Goal: Task Accomplishment & Management: Use online tool/utility

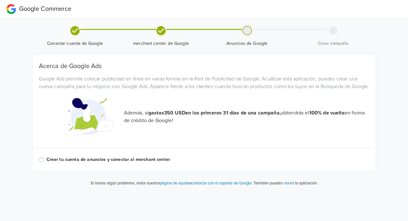
click at [246, 37] on span "Anuncios de Google" at bounding box center [247, 40] width 81 height 11
click at [102, 163] on label "Crear tu cuenta de anuncios y conectar al merchant center" at bounding box center [207, 159] width 323 height 7
click at [0, 0] on input "Crear tu cuenta de anuncios y conectar al merchant center" at bounding box center [0, 0] width 0 height 0
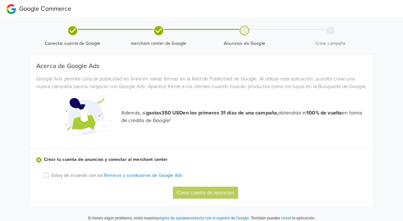
click at [96, 179] on p "Estoy de acuerdo con los Términos y condiciones de Google Ads" at bounding box center [117, 175] width 131 height 7
click at [0, 0] on input "Estoy de acuerdo con los Términos y condiciones de Google Ads" at bounding box center [0, 0] width 0 height 0
click at [187, 199] on button "Crear cuenta de anuncios" at bounding box center [205, 193] width 65 height 12
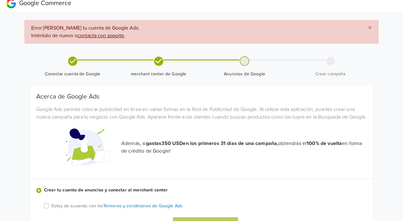
scroll to position [6, 0]
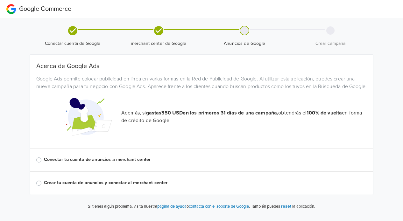
click at [138, 163] on label "Conectar tu cuenta de anuncios a merchant center" at bounding box center [205, 159] width 323 height 7
click at [0, 0] on input "Conectar tu cuenta de anuncios a merchant center" at bounding box center [0, 0] width 0 height 0
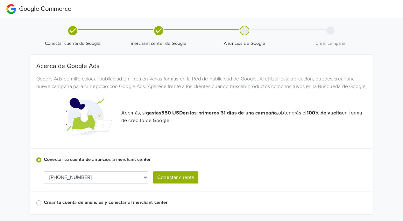
click at [144, 183] on select "[PHONE_NUMBER] [PHONE_NUMBER]" at bounding box center [96, 178] width 104 height 12
click at [85, 184] on select "[PHONE_NUMBER] [PHONE_NUMBER]" at bounding box center [96, 178] width 104 height 12
click at [175, 184] on button "Conectar cuenta" at bounding box center [175, 178] width 45 height 12
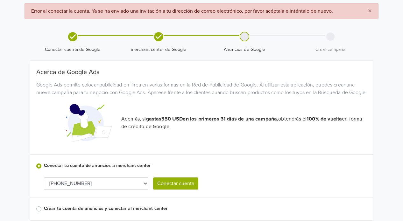
scroll to position [49, 0]
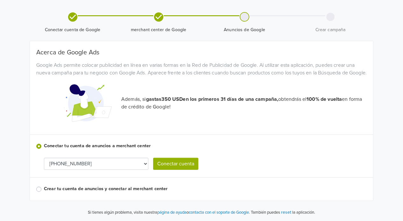
click at [121, 191] on label "Crear tu cuenta de anuncios y conectar al merchant center" at bounding box center [205, 189] width 323 height 7
click at [0, 0] on input "Crear tu cuenta de anuncios y conectar al merchant center" at bounding box center [0, 0] width 0 height 0
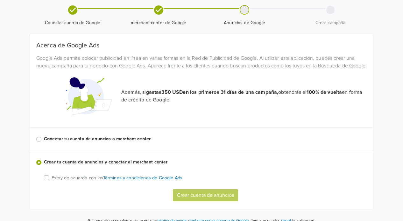
click at [133, 143] on label "Conectar tu cuenta de anuncios a merchant center" at bounding box center [205, 139] width 323 height 7
click at [0, 0] on input "Conectar tu cuenta de anuncios a merchant center" at bounding box center [0, 0] width 0 height 0
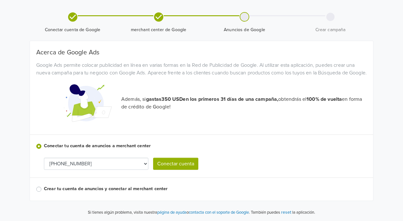
click at [195, 170] on button "Conectar cuenta" at bounding box center [175, 164] width 45 height 12
click at [121, 167] on select "[PHONE_NUMBER] [PHONE_NUMBER]" at bounding box center [96, 164] width 104 height 12
click at [187, 187] on label "Crear tu cuenta de anuncios y conectar al merchant center" at bounding box center [205, 189] width 323 height 7
click at [0, 0] on input "Crear tu cuenta de anuncios y conectar al merchant center" at bounding box center [0, 0] width 0 height 0
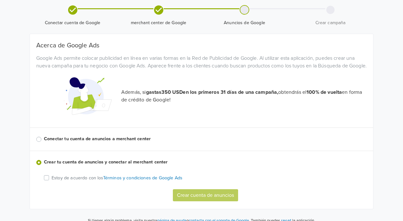
click at [46, 189] on div "Estoy de acuerdo con los Términos y condiciones de Google Ads Crear cuenta de a…" at bounding box center [208, 187] width 328 height 27
click at [52, 181] on label "Estoy de acuerdo con los Términos y condiciones de Google Ads" at bounding box center [117, 177] width 131 height 7
click at [0, 0] on input "Estoy de acuerdo con los Términos y condiciones de Google Ads" at bounding box center [0, 0] width 0 height 0
click at [215, 201] on button "Crear cuenta de anuncios" at bounding box center [205, 195] width 65 height 12
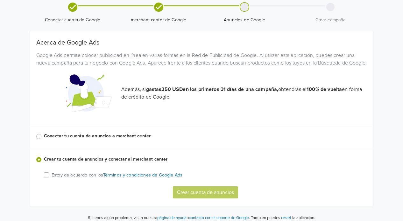
scroll to position [72, 0]
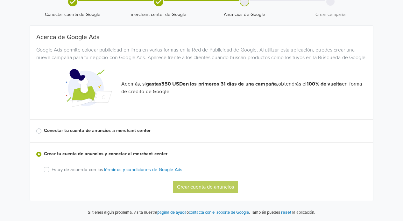
click at [110, 131] on label "Conectar tu cuenta de anuncios a merchant center" at bounding box center [205, 130] width 323 height 7
click at [0, 0] on input "Conectar tu cuenta de anuncios a merchant center" at bounding box center [0, 0] width 0 height 0
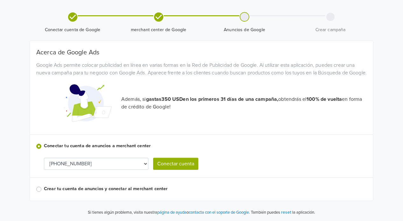
scroll to position [57, 0]
click at [98, 161] on select "[PHONE_NUMBER] [PHONE_NUMBER]" at bounding box center [96, 164] width 104 height 12
select select "9624479845"
click at [178, 164] on button "Conectar cuenta" at bounding box center [175, 164] width 45 height 12
select select "9624479845"
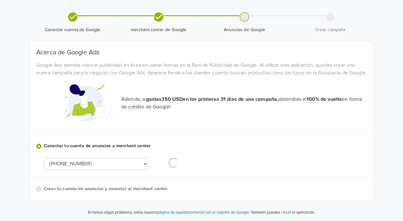
scroll to position [0, 0]
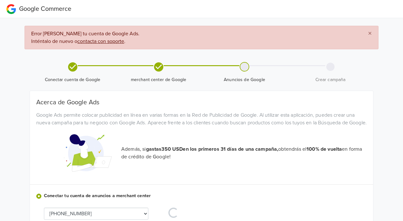
select select "9624479845"
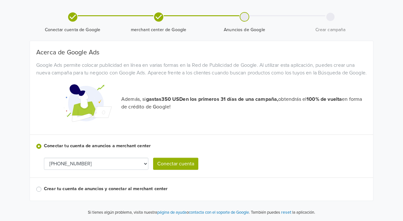
scroll to position [57, 0]
click at [123, 188] on label "Crear tu cuenta de anuncios y conectar al merchant center" at bounding box center [205, 189] width 323 height 7
click at [0, 0] on input "Crear tu cuenta de anuncios y conectar al merchant center" at bounding box center [0, 0] width 0 height 0
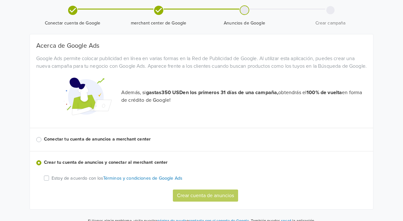
scroll to position [72, 0]
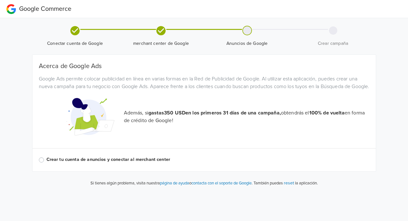
click at [134, 163] on label "Crear tu cuenta de anuncios y conectar al merchant center" at bounding box center [207, 159] width 323 height 7
click at [0, 0] on input "Crear tu cuenta de anuncios y conectar al merchant center" at bounding box center [0, 0] width 0 height 0
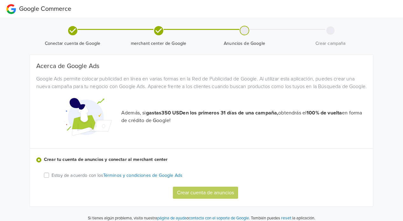
click at [79, 179] on p "Estoy de acuerdo con los Términos y condiciones de Google Ads" at bounding box center [117, 175] width 131 height 7
click at [0, 0] on input "Estoy de acuerdo con los Términos y condiciones de Google Ads" at bounding box center [0, 0] width 0 height 0
click at [196, 199] on button "Crear cuenta de anuncios" at bounding box center [205, 193] width 65 height 12
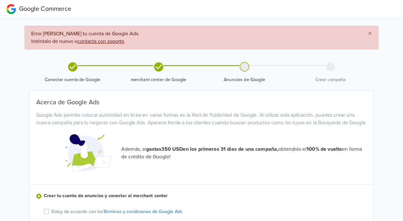
scroll to position [49, 0]
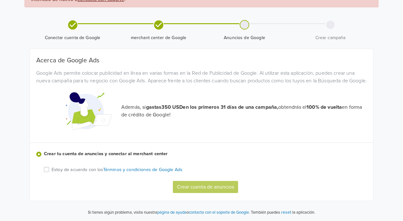
click at [289, 212] on button "reset" at bounding box center [286, 212] width 10 height 7
